Goal: Task Accomplishment & Management: Manage account settings

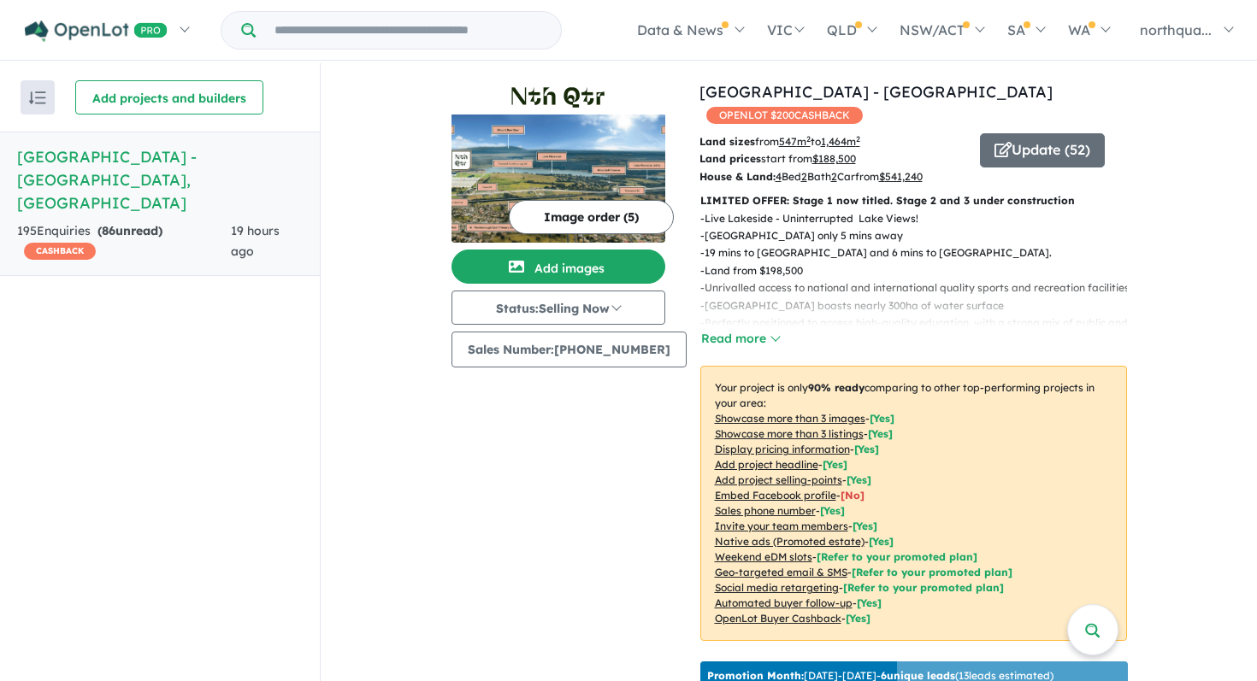
scroll to position [627, 0]
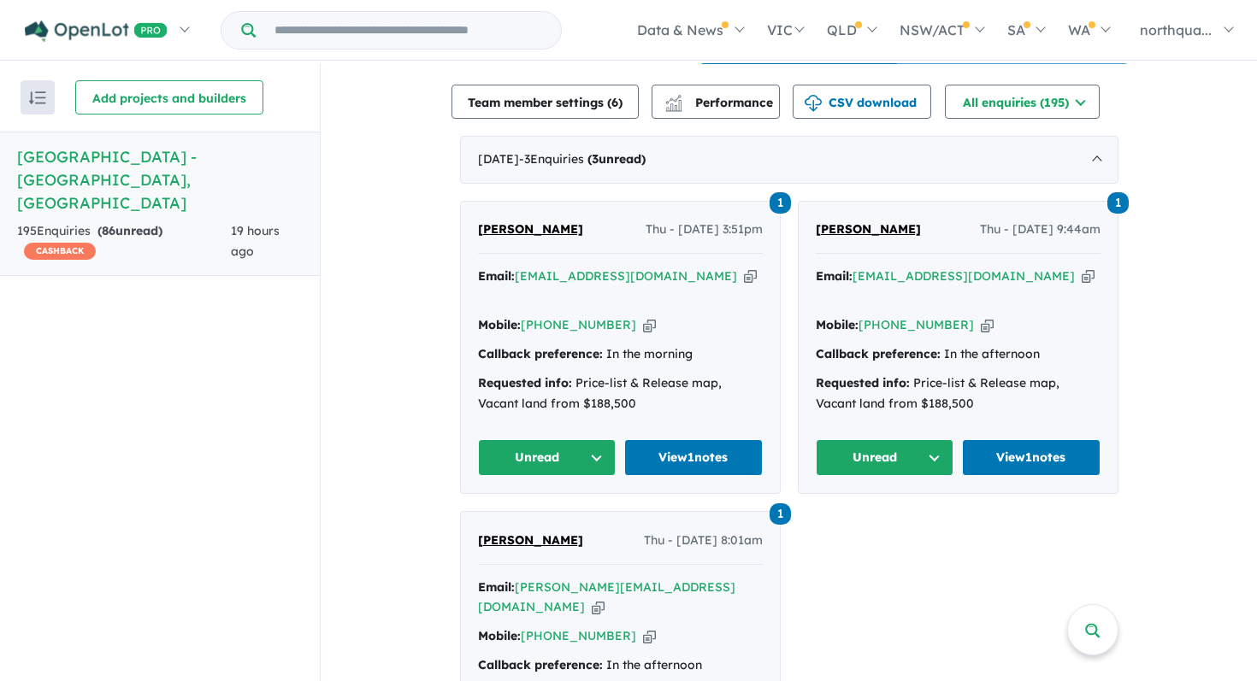
drag, startPoint x: 567, startPoint y: 221, endPoint x: 521, endPoint y: 221, distance: 46.2
click at [521, 221] on div "[PERSON_NAME] Thu - [DATE] 3:51pm" at bounding box center [620, 237] width 285 height 34
copy span "Tactor"
click at [744, 274] on icon "button" at bounding box center [750, 277] width 13 height 18
copy span "Tactor"
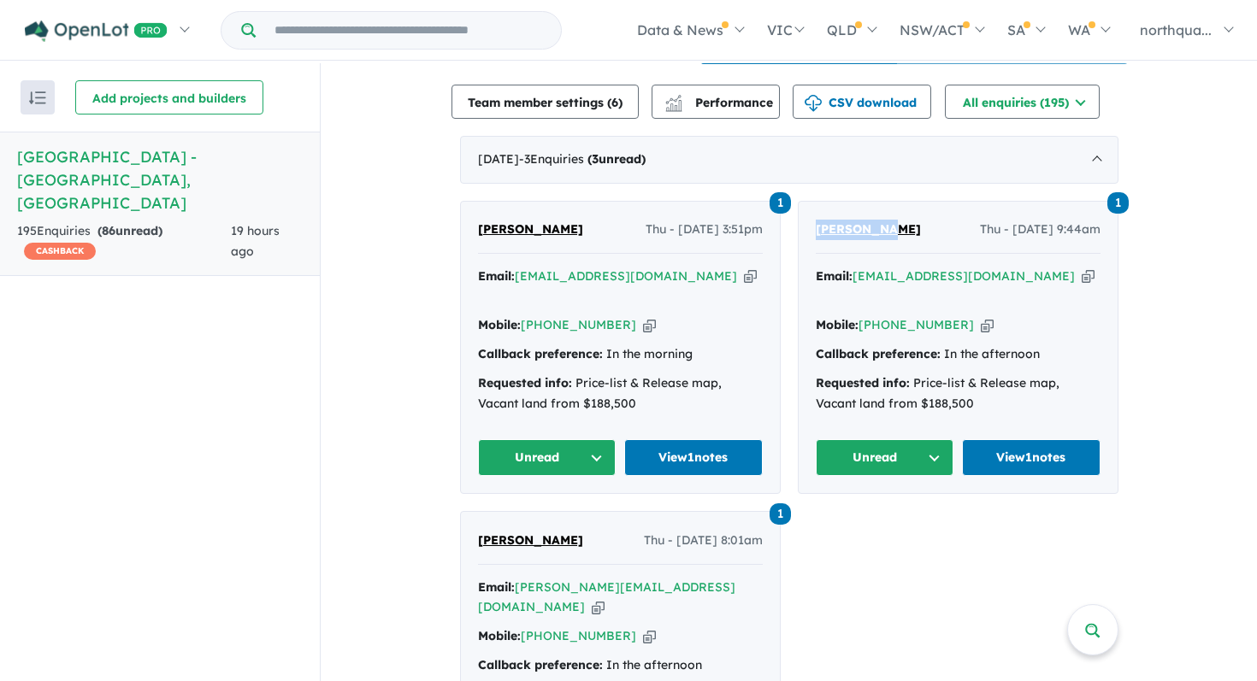
drag, startPoint x: 897, startPoint y: 225, endPoint x: 804, endPoint y: 232, distance: 93.4
click at [803, 232] on div "1 Akhila Roy Thu - 02/10/2025, 9:44am Email: akhilathekken99@gmail.com Copied! …" at bounding box center [957, 348] width 319 height 292
copy span "[PERSON_NAME]"
click at [1081, 268] on icon "button" at bounding box center [1087, 277] width 13 height 18
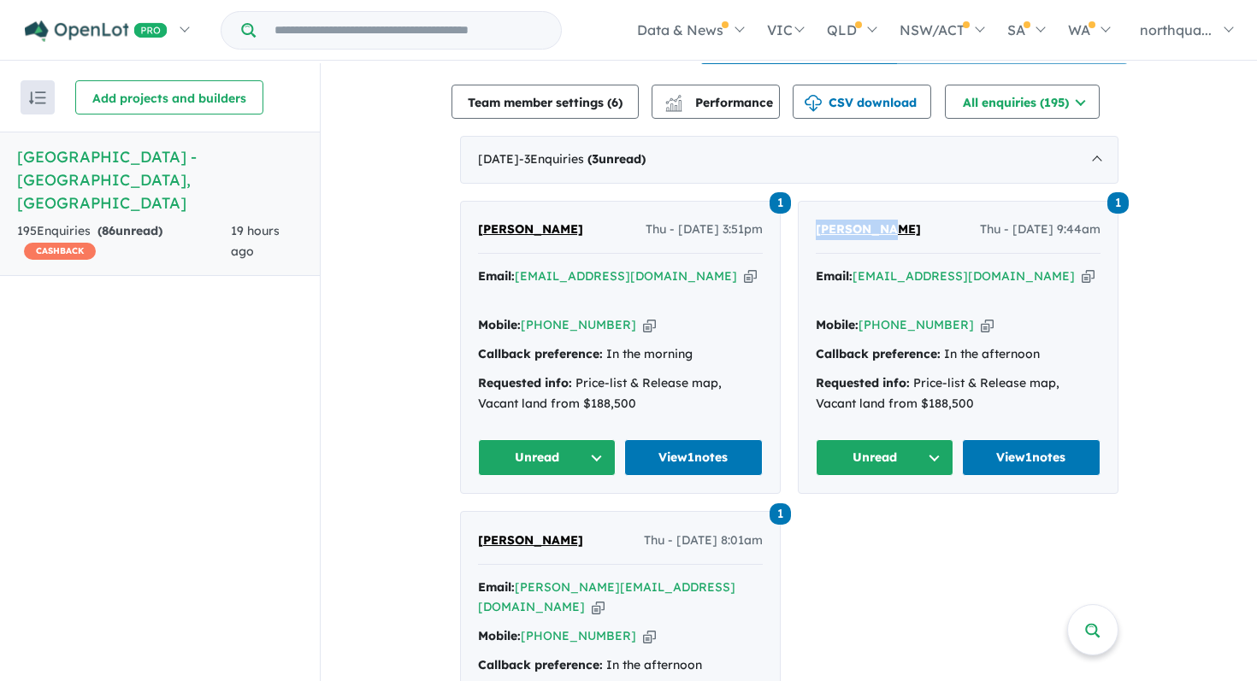
copy span "[PERSON_NAME]"
click at [574, 439] on button "Unread" at bounding box center [547, 457] width 138 height 37
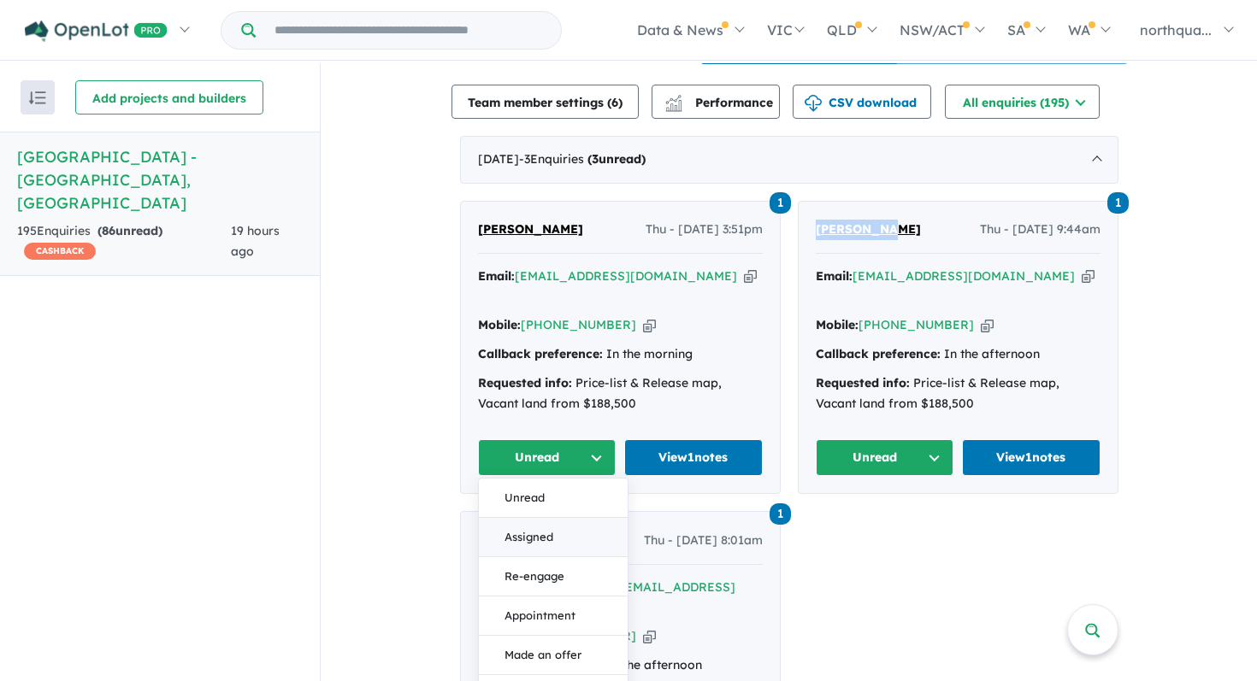
click at [557, 518] on button "Assigned" at bounding box center [553, 537] width 149 height 39
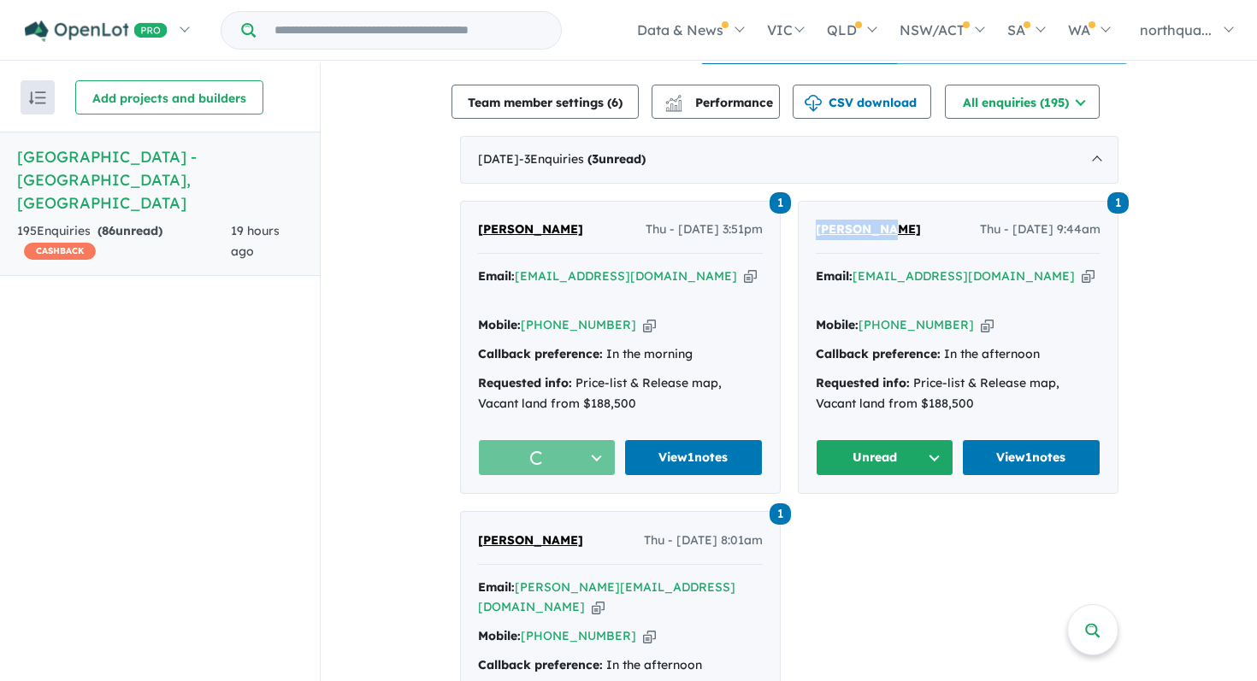
click at [883, 439] on button "Unread" at bounding box center [885, 457] width 138 height 37
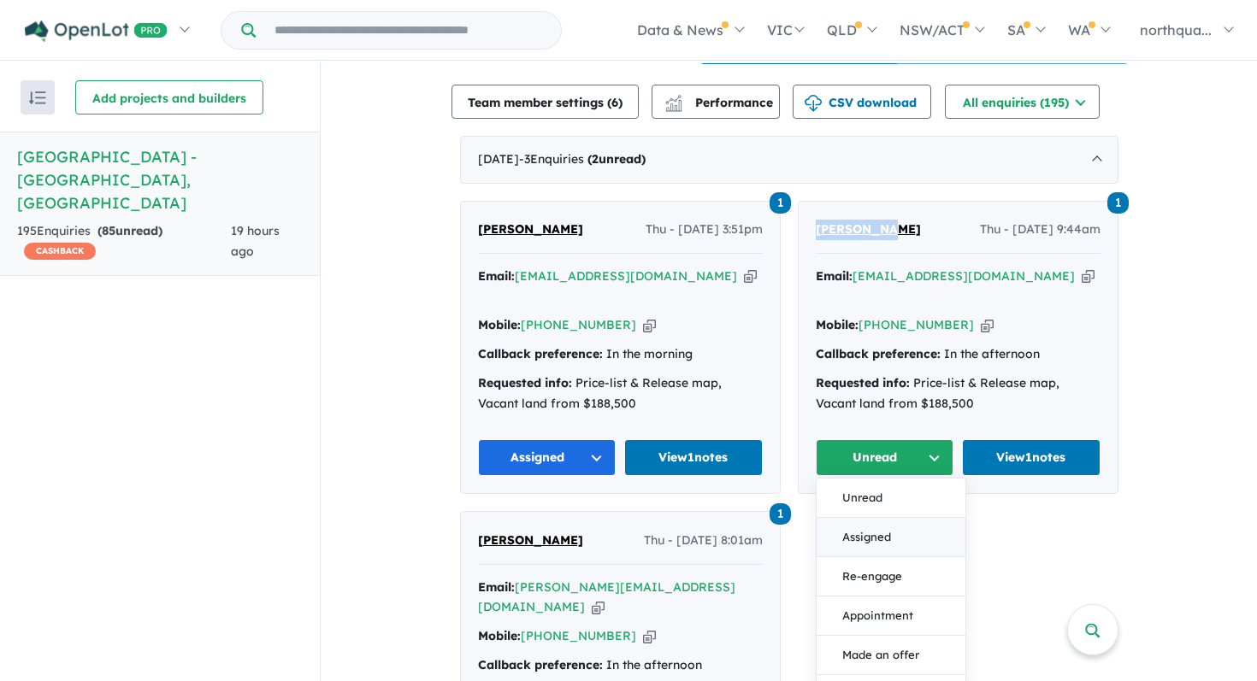
click at [870, 518] on button "Assigned" at bounding box center [890, 537] width 149 height 39
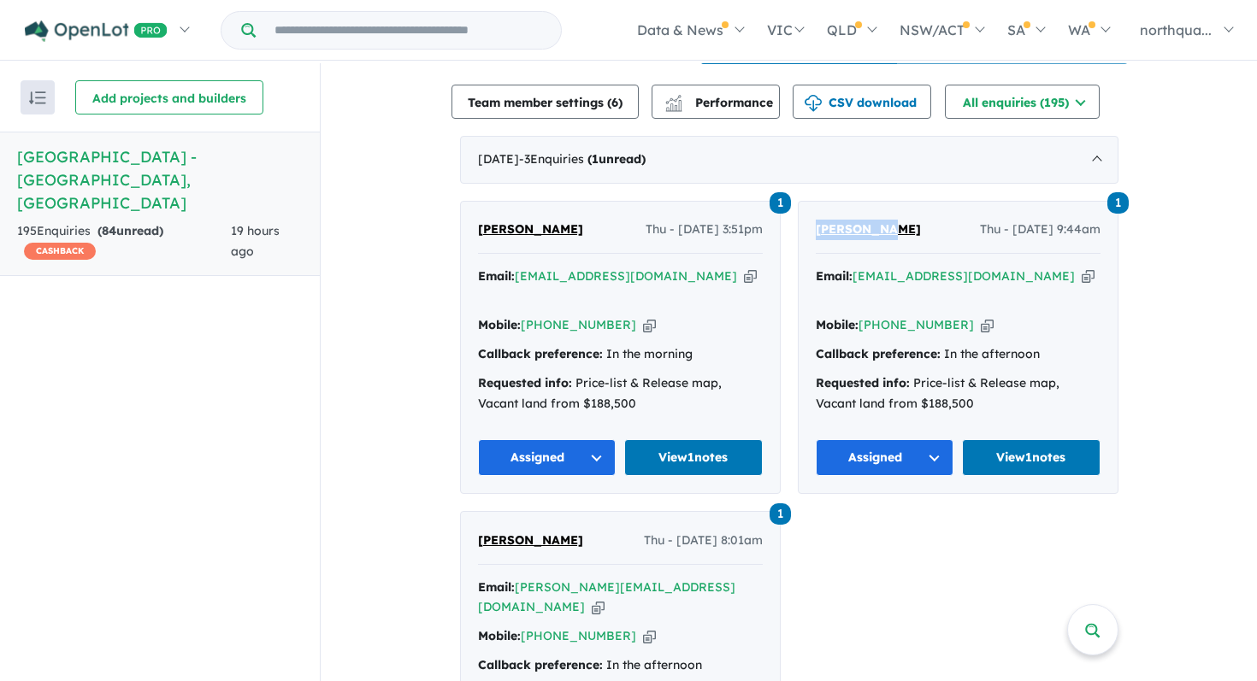
click at [856, 221] on span "[PERSON_NAME]" at bounding box center [868, 228] width 105 height 15
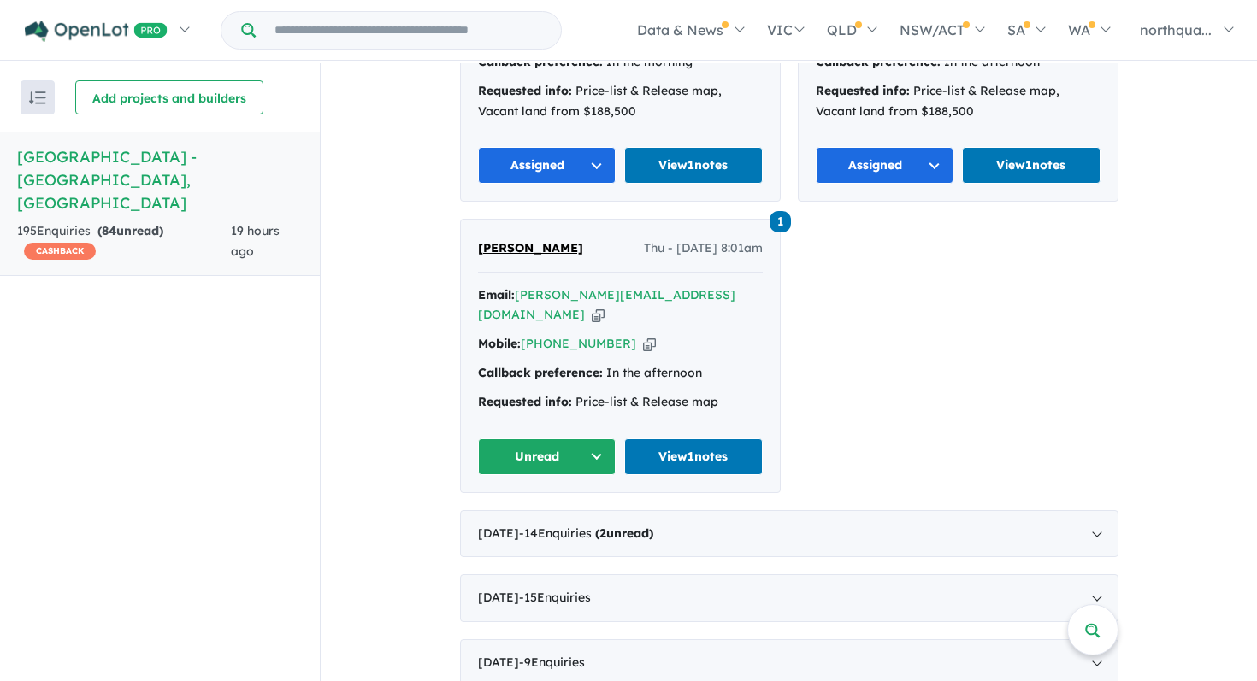
scroll to position [922, 0]
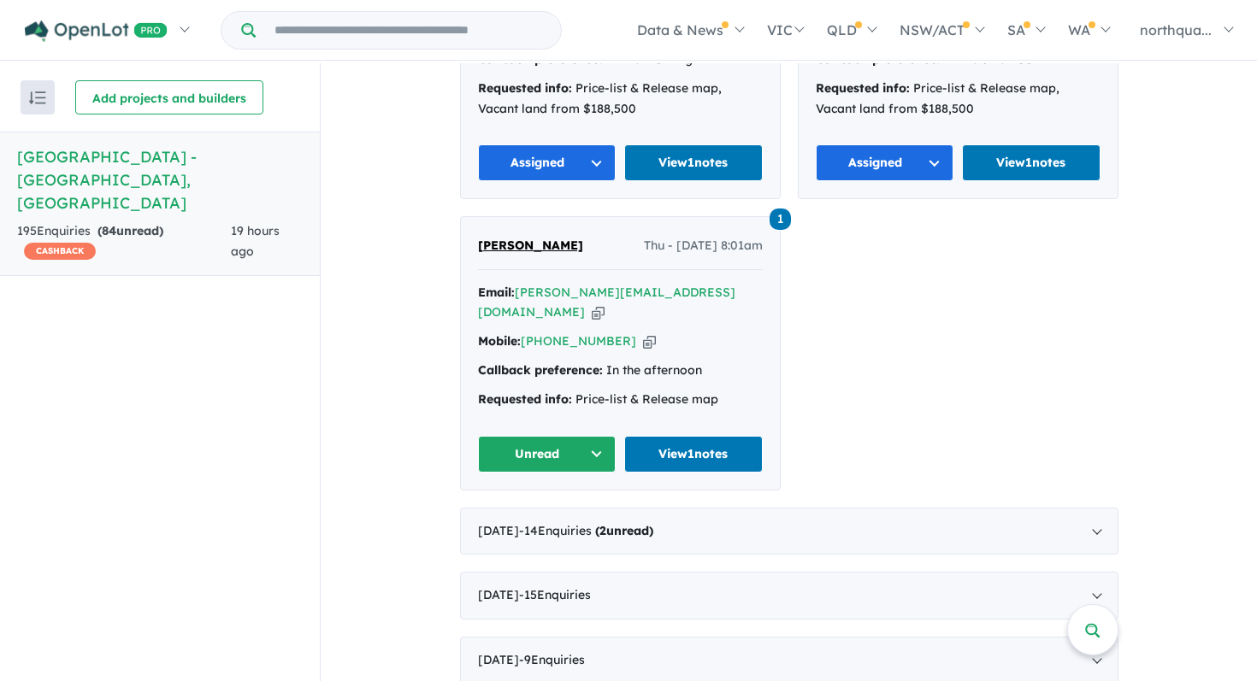
click at [519, 238] on span "Paul Minster" at bounding box center [530, 245] width 105 height 15
click at [604, 523] on span "- 14 Enquir ies ( 2 unread)" at bounding box center [586, 530] width 134 height 15
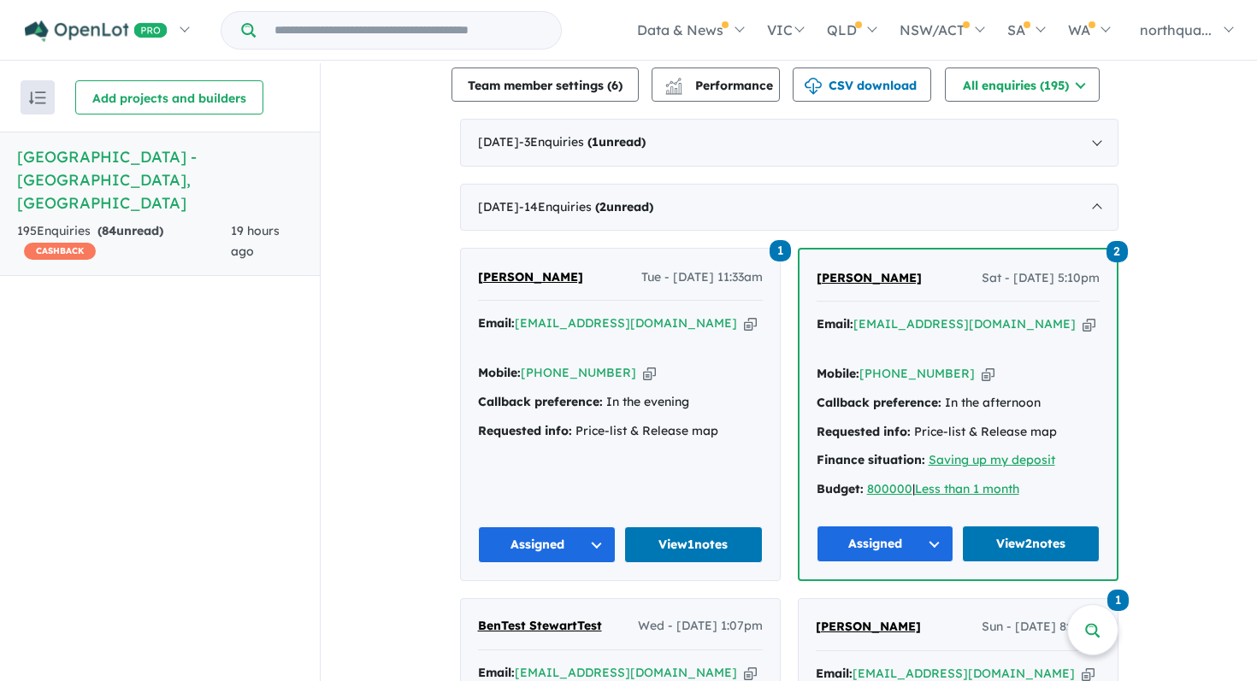
scroll to position [656, 0]
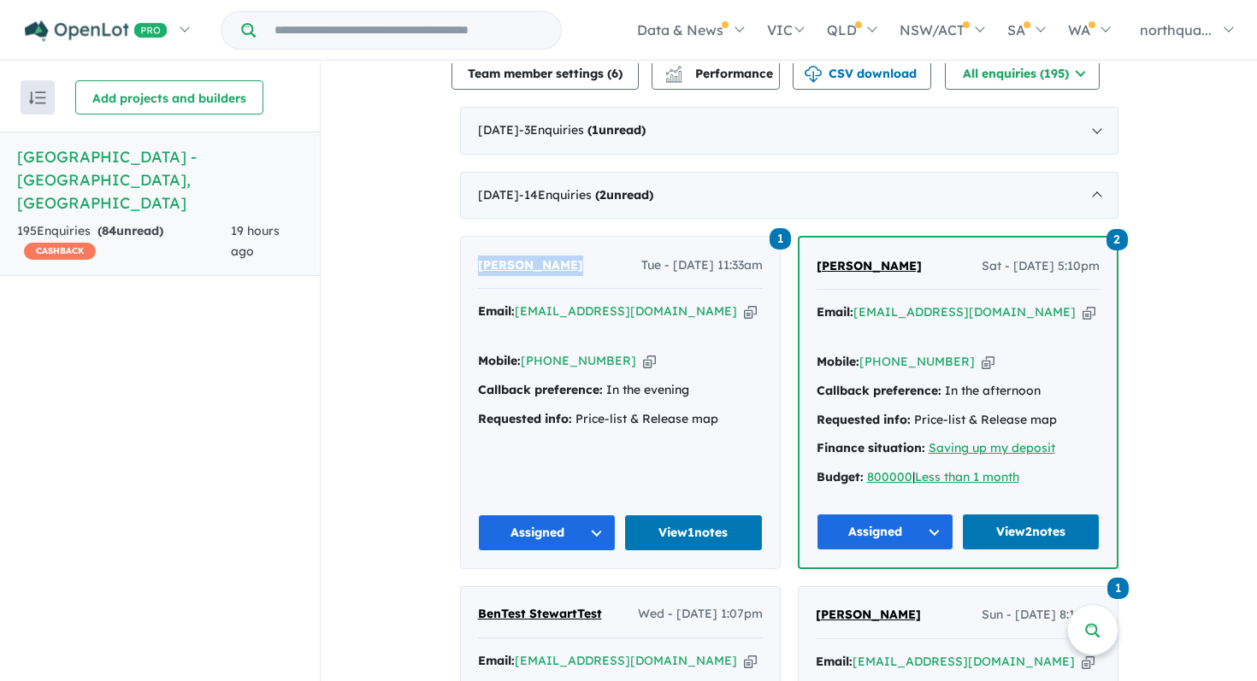
drag, startPoint x: 575, startPoint y: 256, endPoint x: 469, endPoint y: 254, distance: 106.0
click at [469, 254] on div "1 Amit Sehrawat Tue - 30/09/2025, 11:33am Email: amitsehrawat1@gmail.com Copied…" at bounding box center [620, 403] width 319 height 332
copy span "Amit Sehrawat"
click at [555, 524] on button "Assigned" at bounding box center [547, 533] width 138 height 37
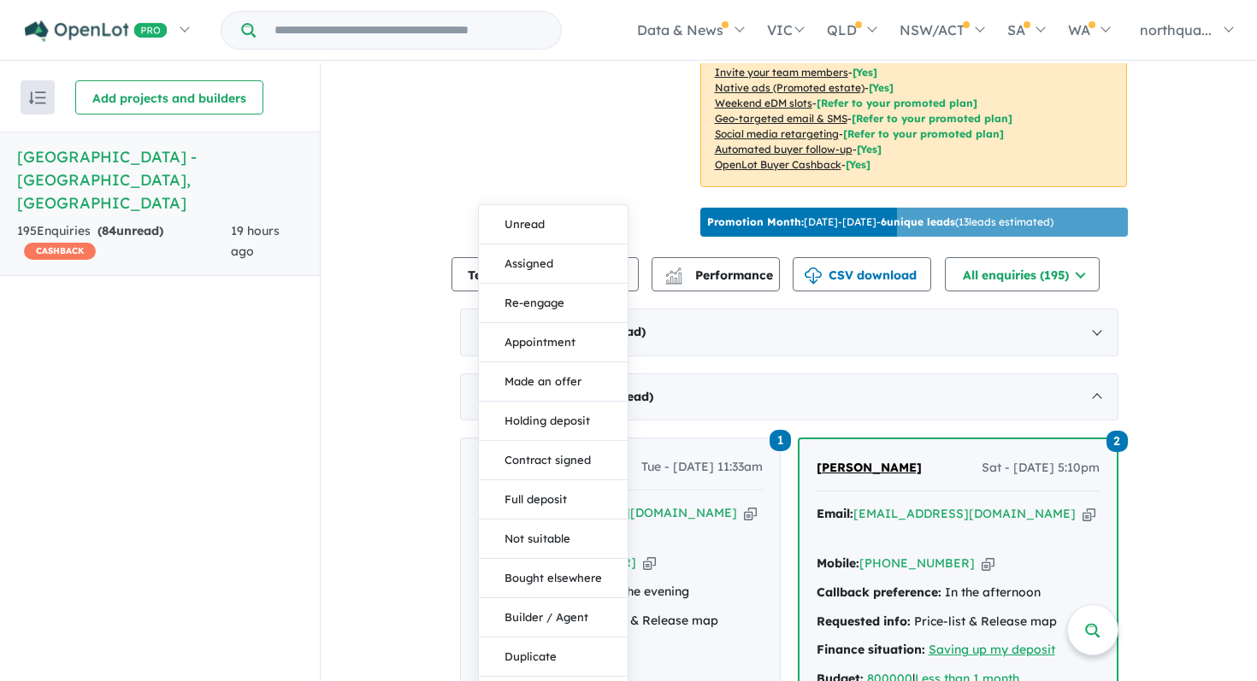
scroll to position [345, 0]
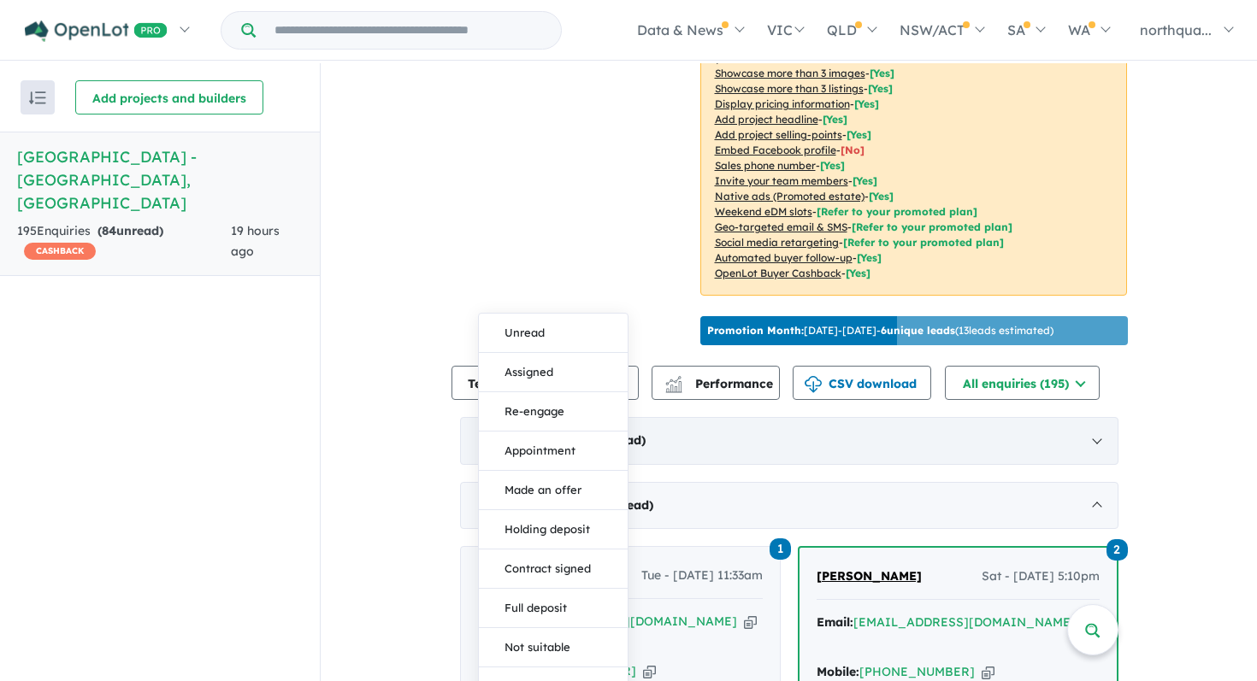
click at [645, 439] on strong "( 1 unread)" at bounding box center [616, 440] width 58 height 15
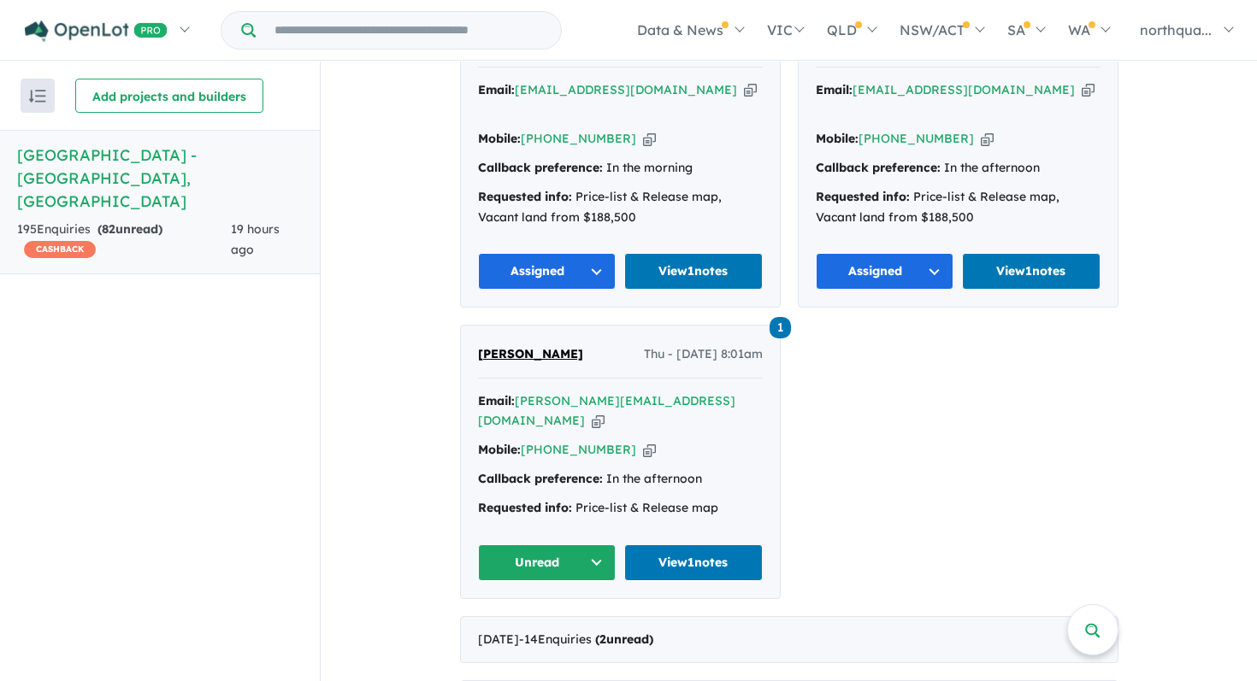
scroll to position [870, 0]
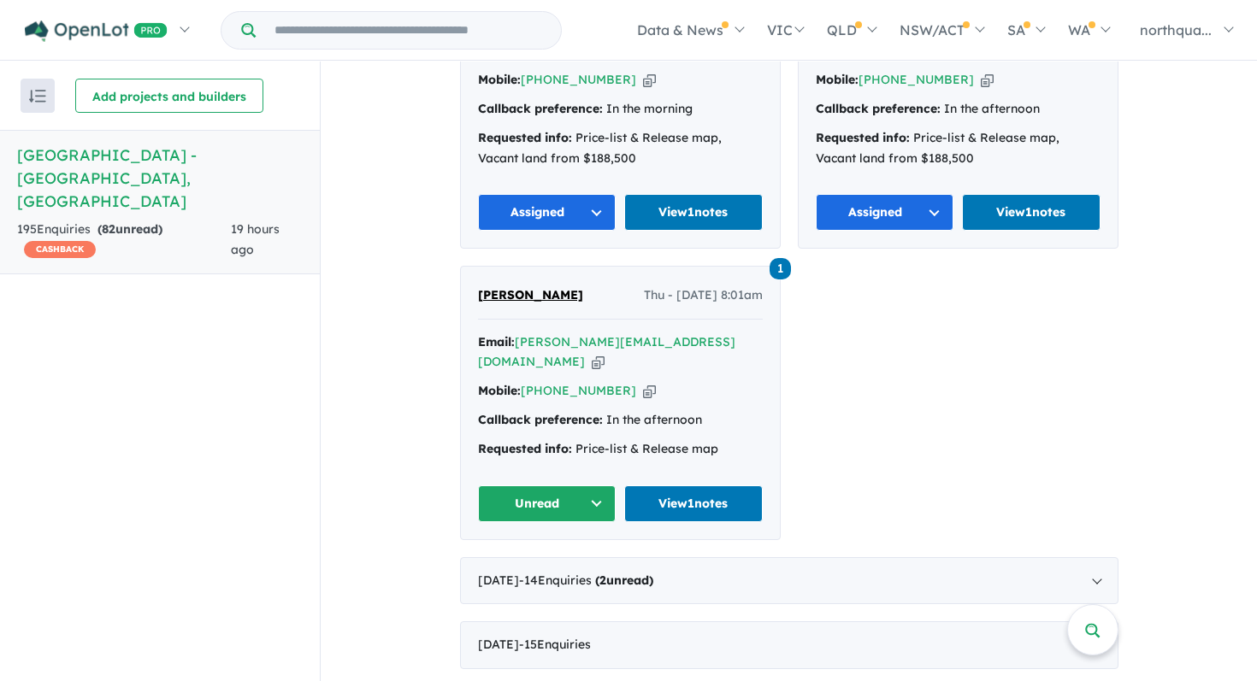
click at [573, 486] on button "Unread" at bounding box center [547, 504] width 138 height 37
click at [574, 564] on button "Assigned" at bounding box center [553, 583] width 149 height 39
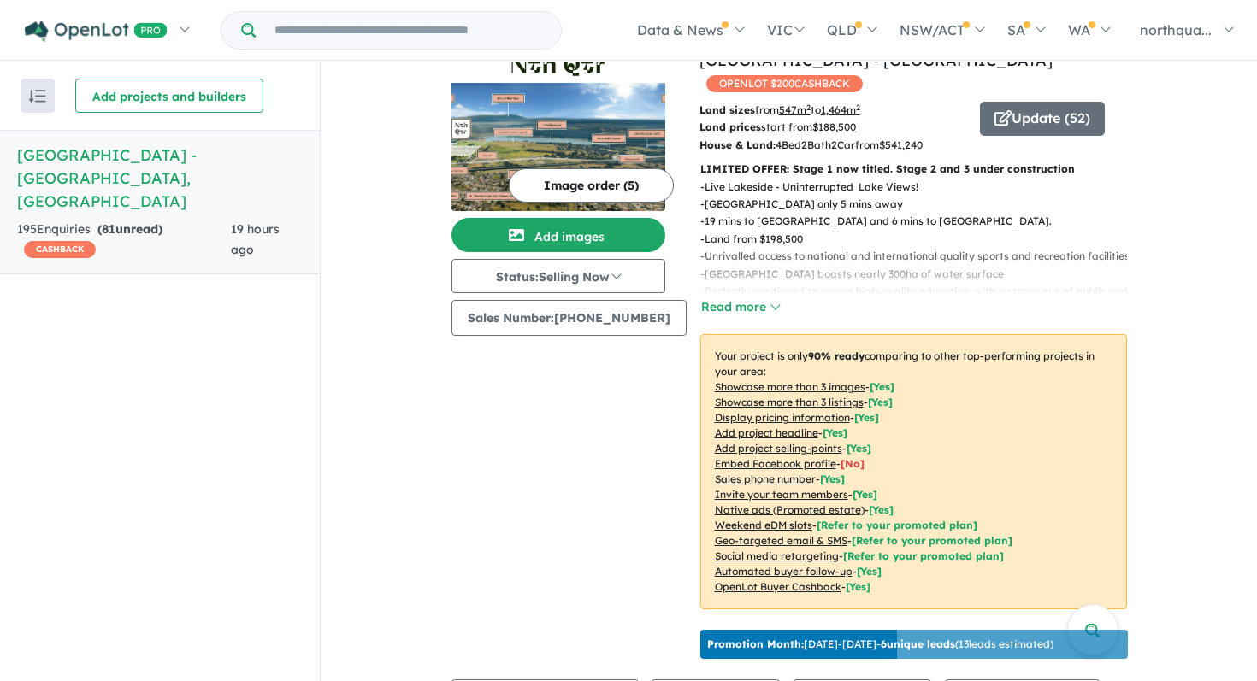
scroll to position [0, 0]
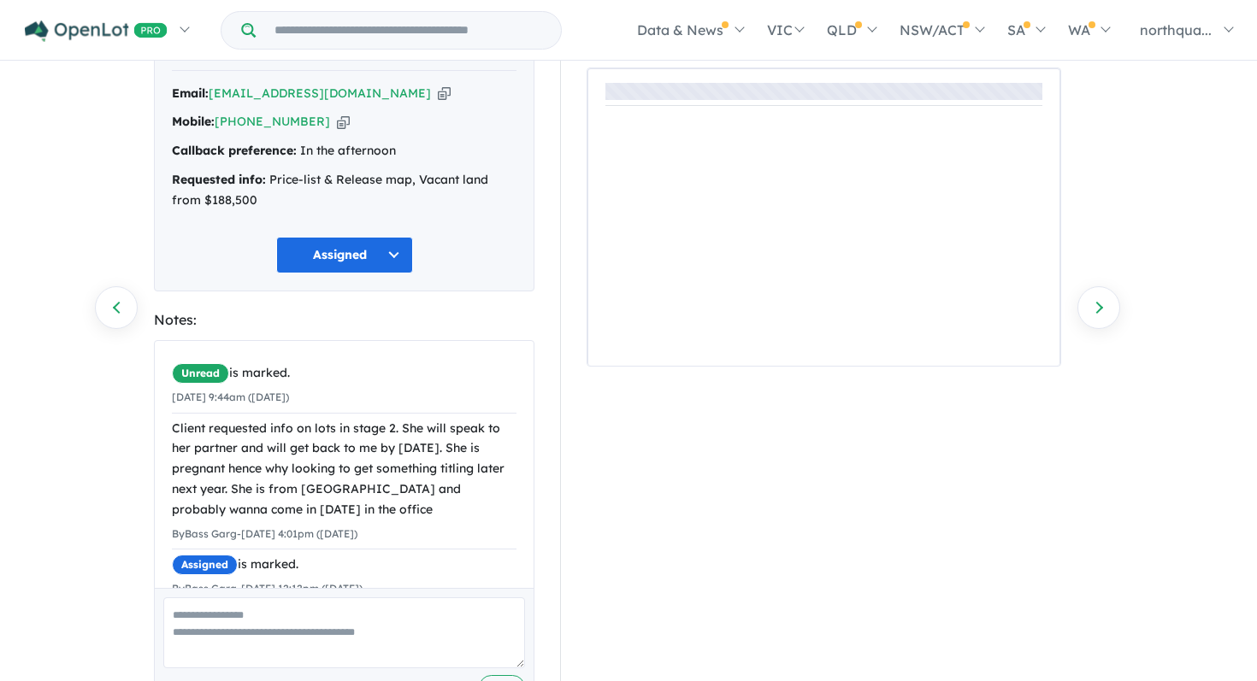
scroll to position [162, 0]
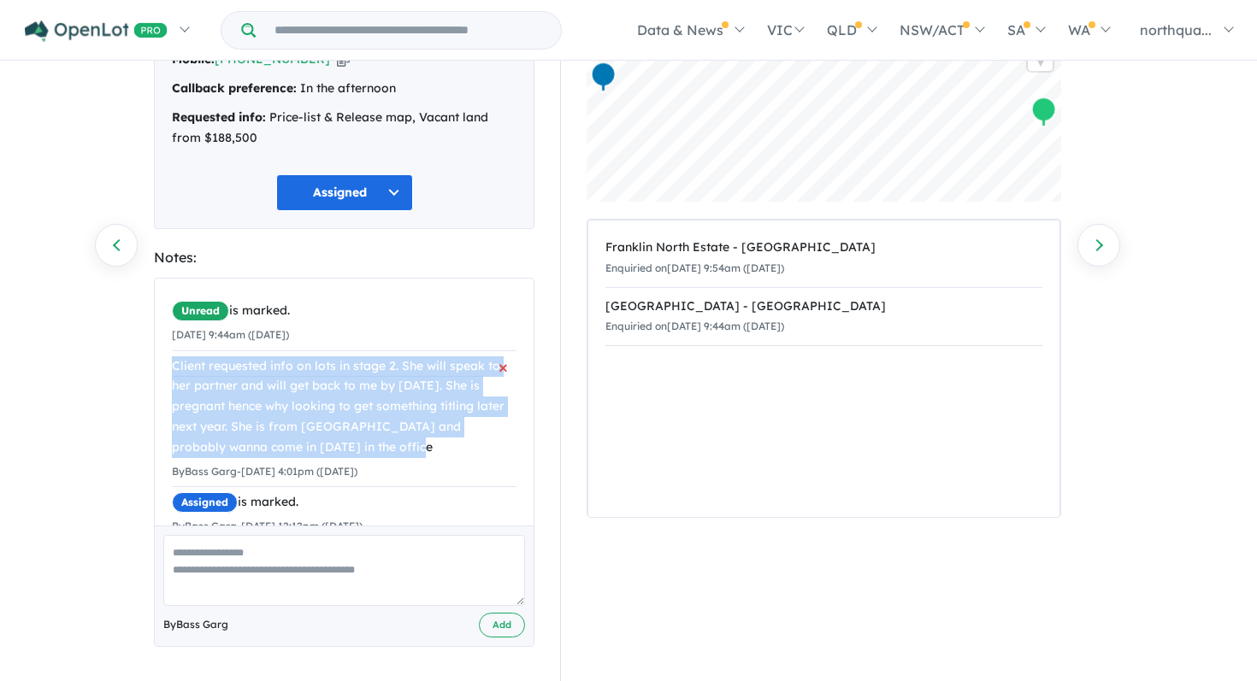
drag, startPoint x: 337, startPoint y: 454, endPoint x: 172, endPoint y: 372, distance: 184.3
click at [172, 371] on div "Client requested info on lots in stage 2. She will speak to her partner and wil…" at bounding box center [344, 407] width 345 height 102
copy div "Client requested info on lots in stage 2. She will speak to her partner and wil…"
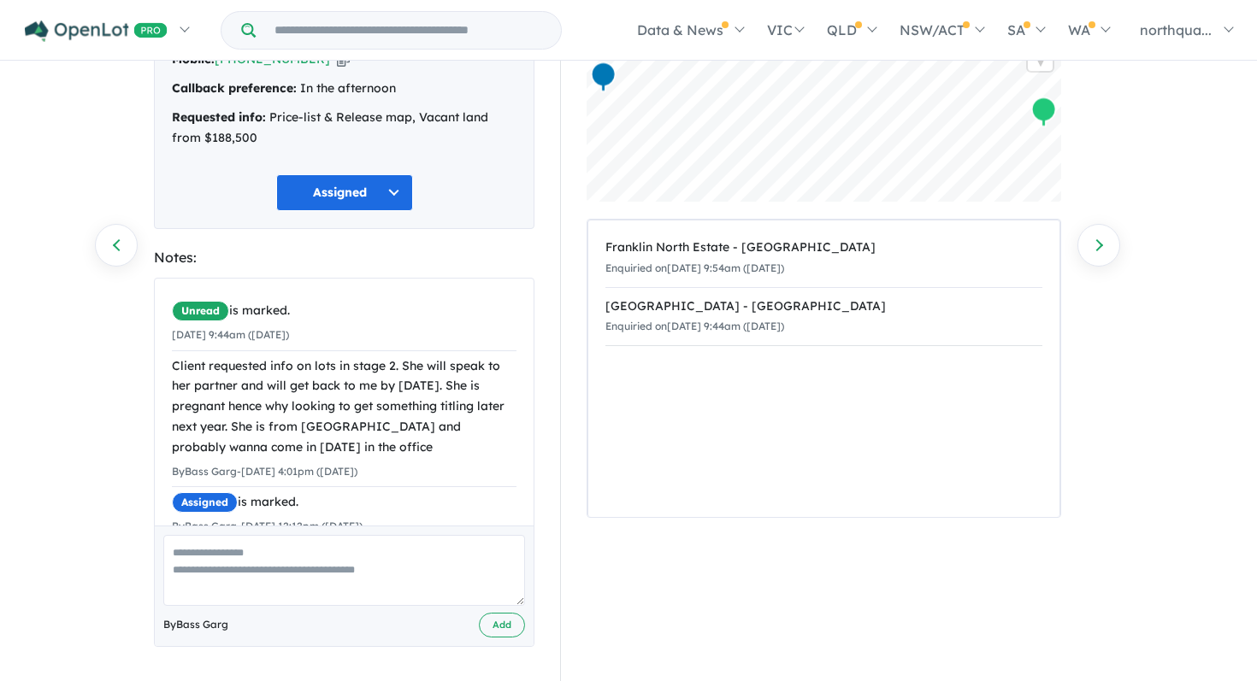
click at [541, 404] on div "[PERSON_NAME] Thu - [DATE] 9:44am Email: [EMAIL_ADDRESS][DOMAIN_NAME] Copied! M…" at bounding box center [344, 318] width 406 height 725
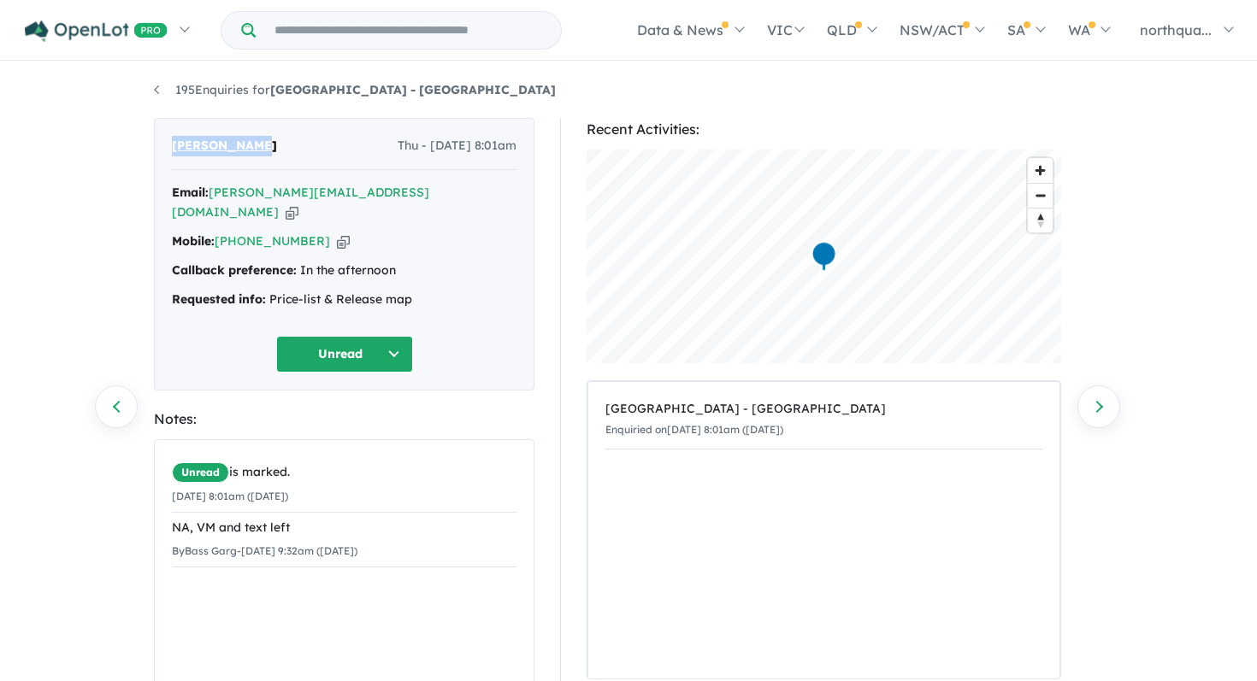
drag, startPoint x: 250, startPoint y: 138, endPoint x: 144, endPoint y: 150, distance: 106.8
click at [143, 150] on div "Paul Minster Thu - 02/10/2025, 8:01am Email: paul@minster.com.au Copied! Mobile…" at bounding box center [344, 480] width 406 height 725
copy span "[PERSON_NAME]"
click at [337, 233] on icon "button" at bounding box center [343, 242] width 13 height 18
copy span "[PERSON_NAME]"
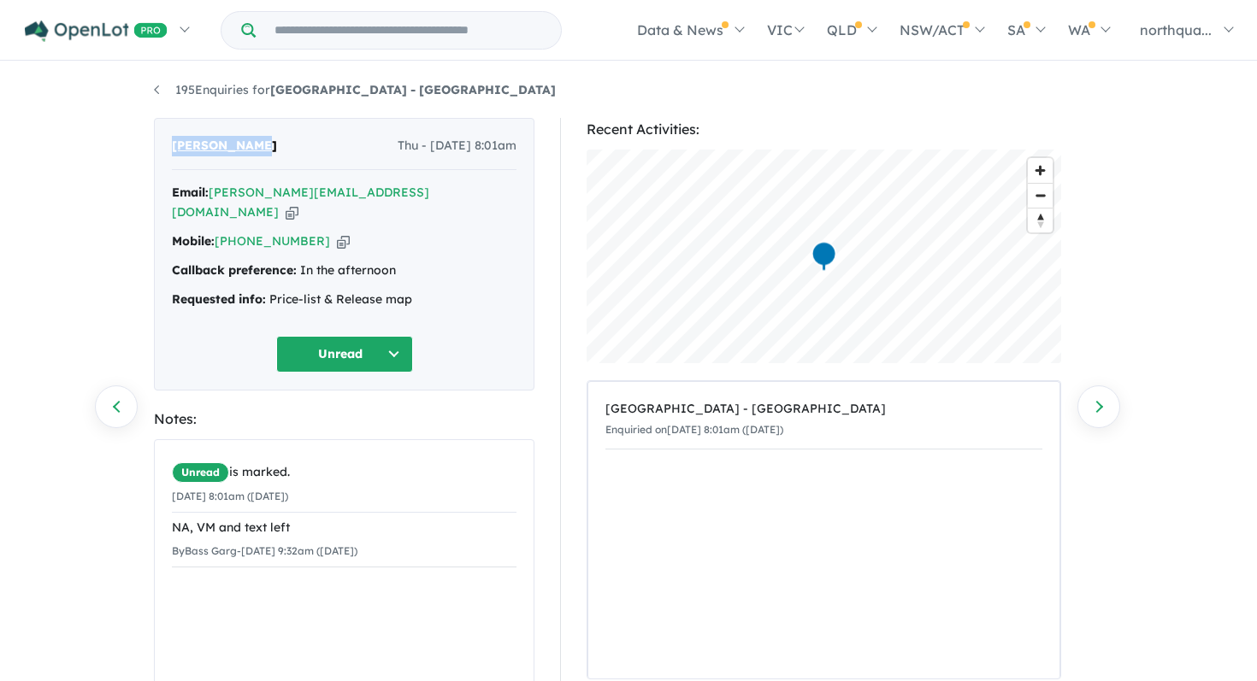
click at [298, 203] on icon "button" at bounding box center [292, 212] width 13 height 18
copy span "[PERSON_NAME]"
click at [155, 89] on link "195 Enquiries for Nth Qtr Estate - Newborough" at bounding box center [355, 89] width 402 height 15
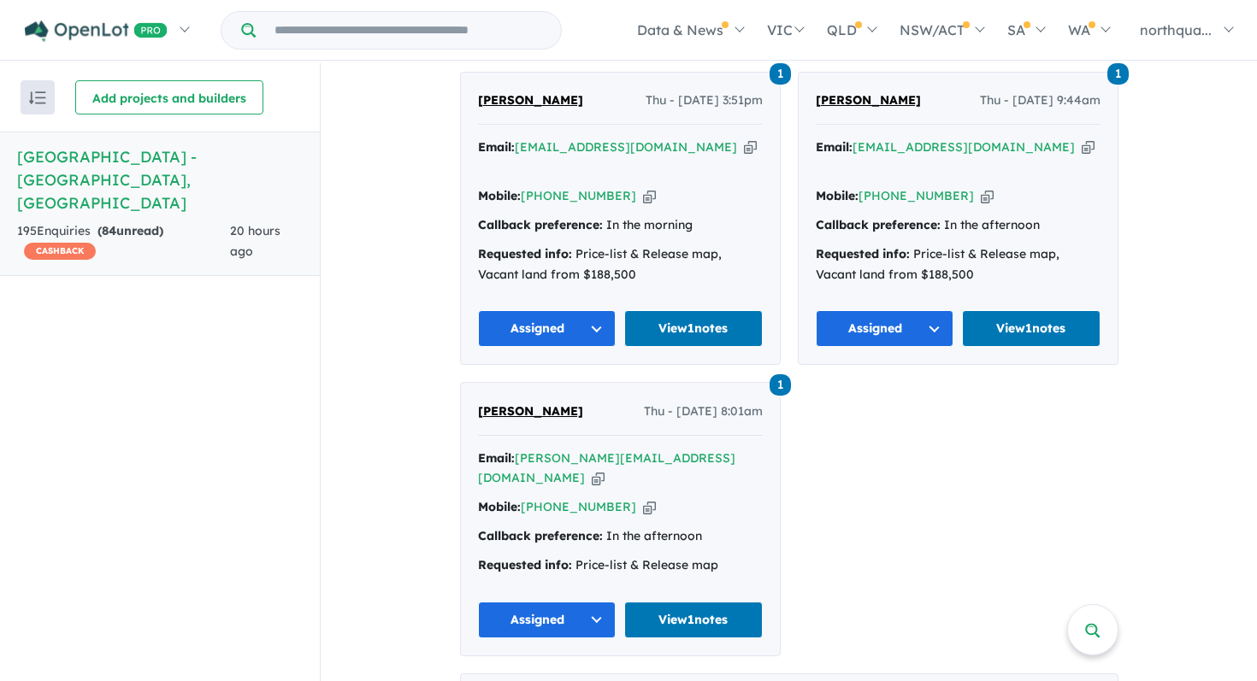
scroll to position [765, 0]
